Goal: Communication & Community: Answer question/provide support

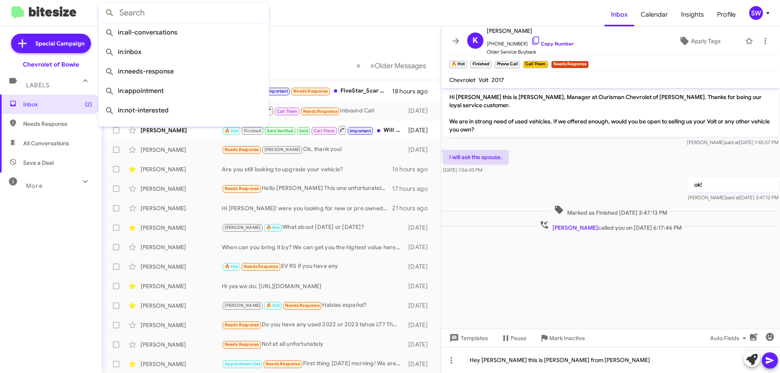
paste input "[PERSON_NAME]"
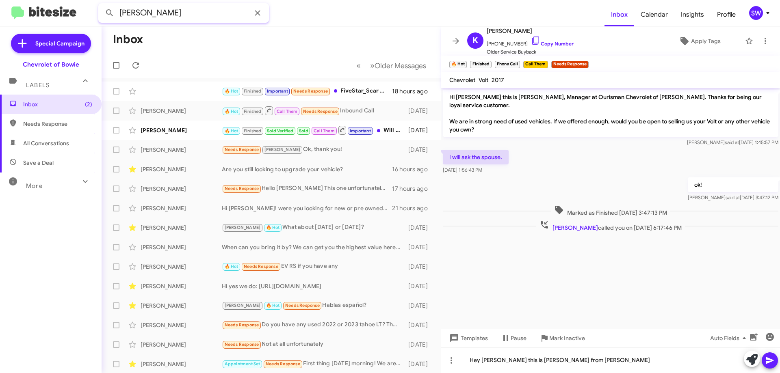
type input "[PERSON_NAME]"
click at [102, 5] on button at bounding box center [110, 13] width 16 height 16
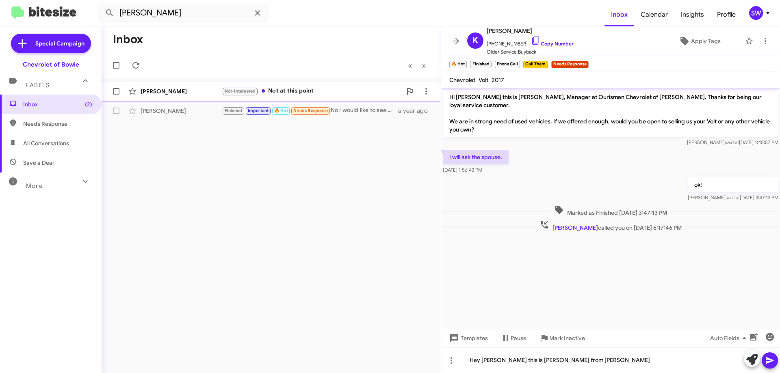
click at [323, 93] on div "Not-Interested Not at this point" at bounding box center [312, 91] width 180 height 9
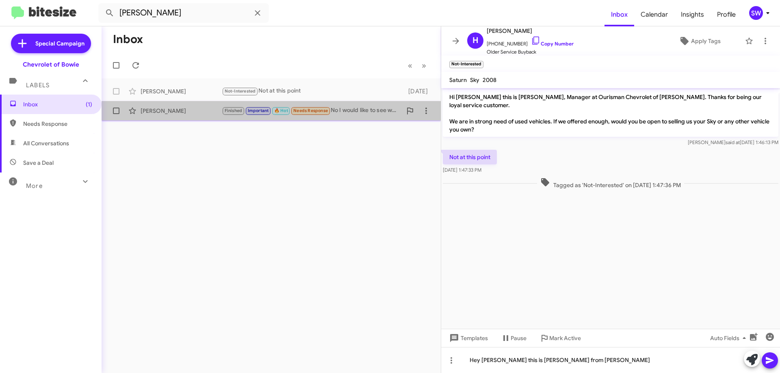
drag, startPoint x: 168, startPoint y: 111, endPoint x: 182, endPoint y: 113, distance: 14.8
click at [169, 111] on div "[PERSON_NAME]" at bounding box center [181, 111] width 81 height 8
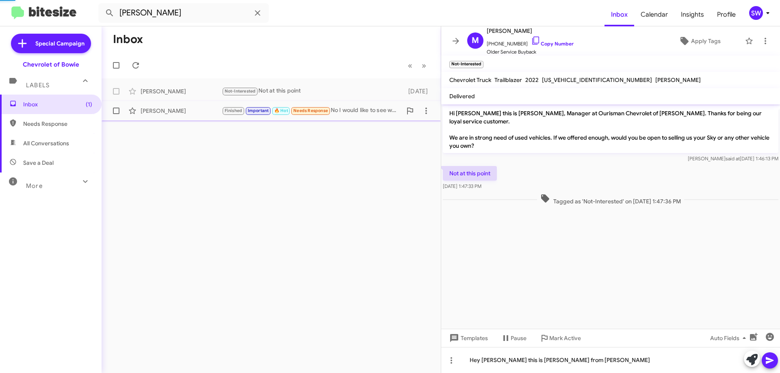
scroll to position [167, 0]
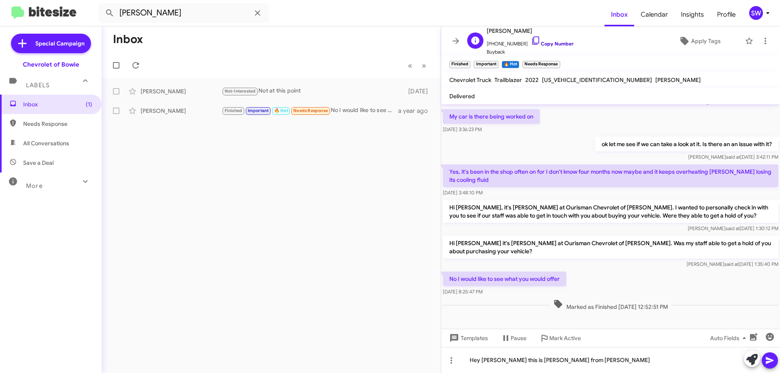
click at [531, 38] on icon at bounding box center [536, 41] width 10 height 10
click at [531, 40] on icon at bounding box center [536, 41] width 10 height 10
click at [27, 105] on span "Inbox (1)" at bounding box center [57, 104] width 69 height 8
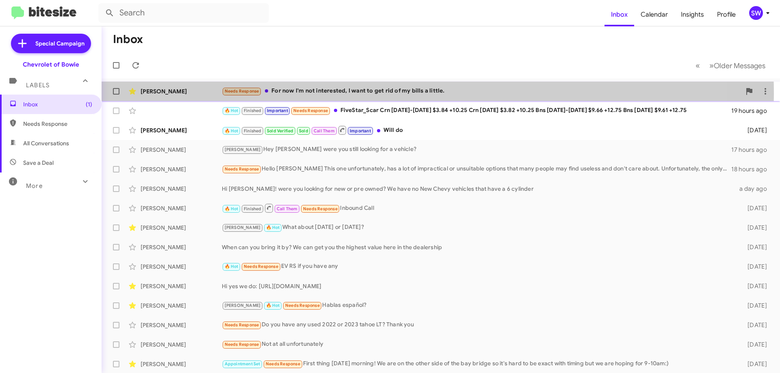
click at [389, 94] on div "Needs Response For now I'm not interested, I want to get rid of my bills a litt…" at bounding box center [481, 91] width 519 height 9
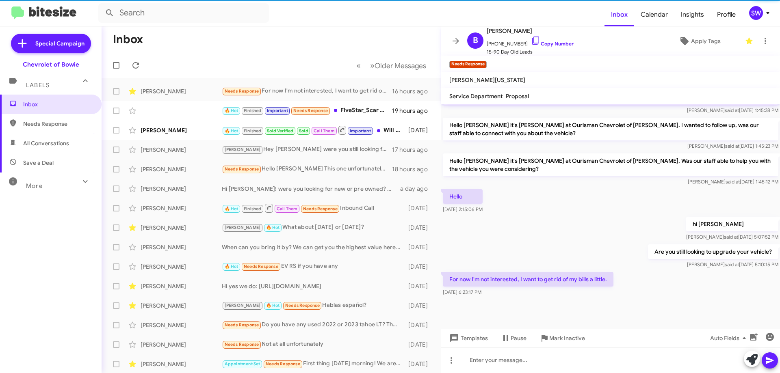
scroll to position [634, 0]
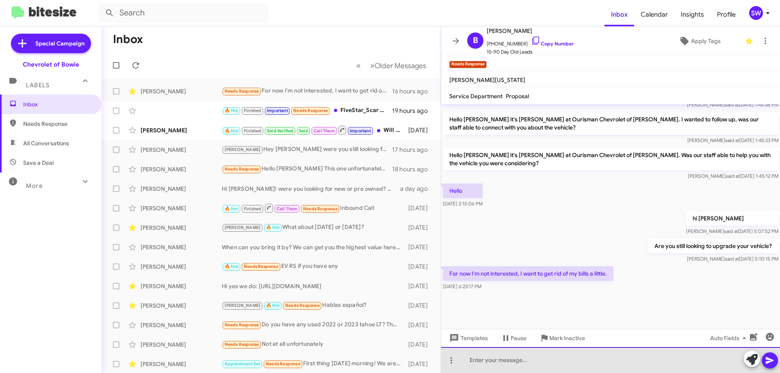
drag, startPoint x: 523, startPoint y: 354, endPoint x: 516, endPoint y: 356, distance: 6.9
click at [523, 355] on div at bounding box center [610, 360] width 339 height 26
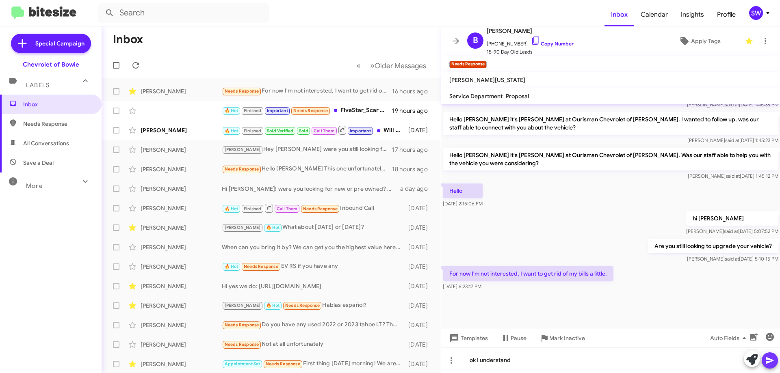
drag, startPoint x: 768, startPoint y: 356, endPoint x: 629, endPoint y: 317, distance: 144.6
click at [772, 360] on icon at bounding box center [770, 361] width 10 height 10
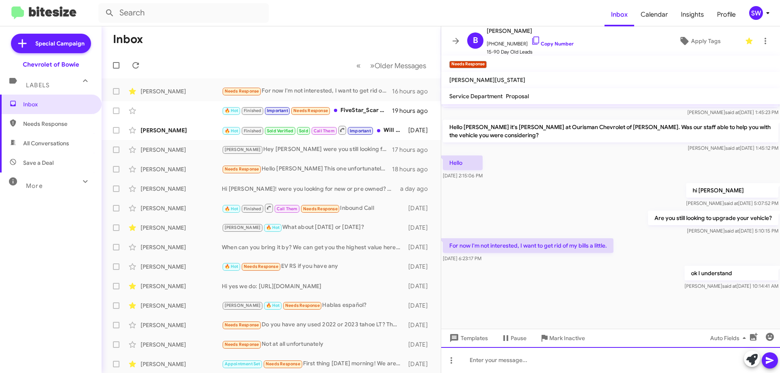
scroll to position [664, 0]
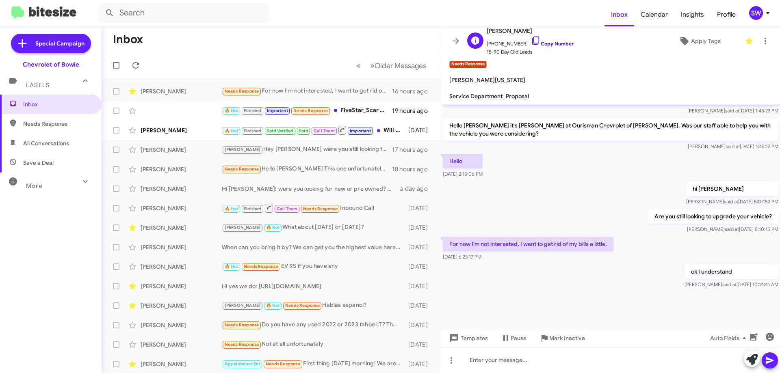
drag, startPoint x: 530, startPoint y: 41, endPoint x: 529, endPoint y: 55, distance: 13.8
click at [531, 41] on icon at bounding box center [536, 41] width 10 height 10
drag, startPoint x: 551, startPoint y: 338, endPoint x: 557, endPoint y: 329, distance: 10.9
click at [552, 336] on span "Mark Inactive" at bounding box center [567, 338] width 36 height 15
